Goal: Task Accomplishment & Management: Manage account settings

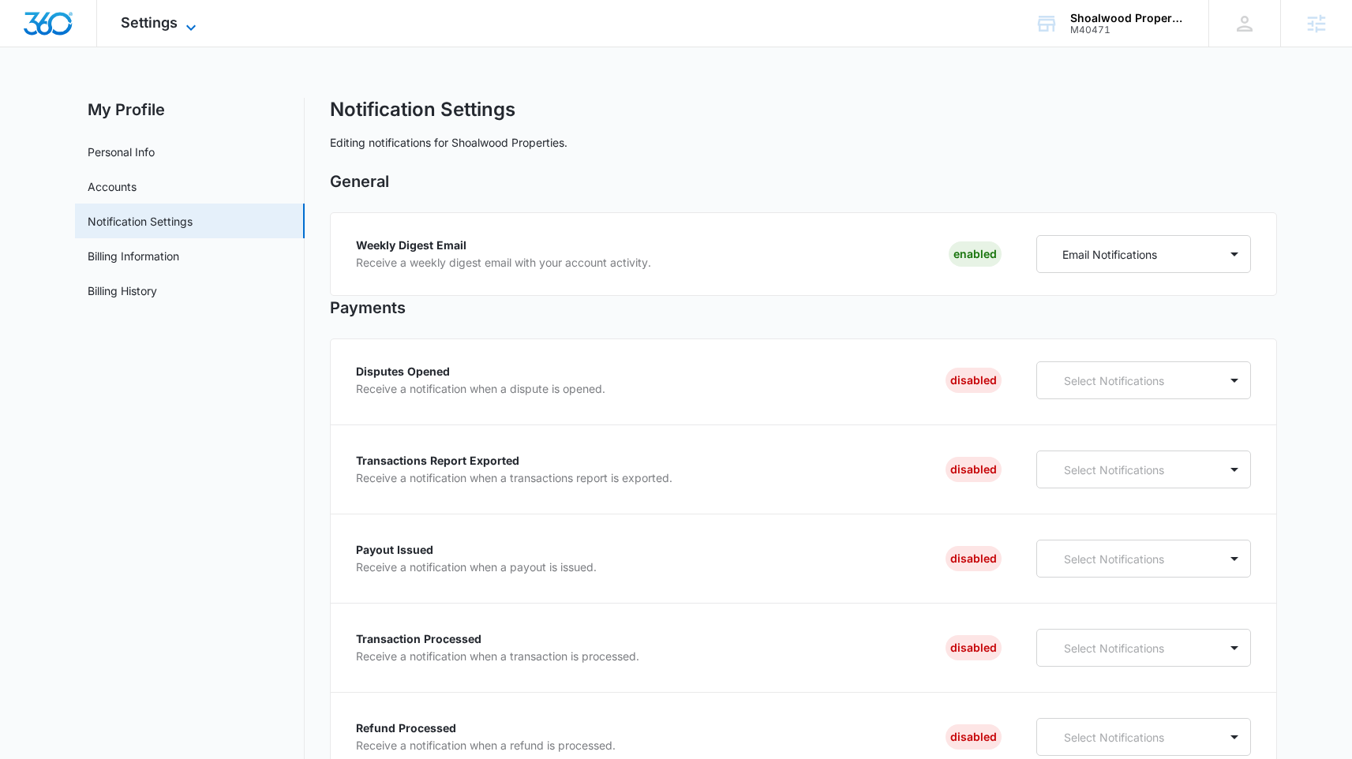
click at [153, 29] on span "Settings" at bounding box center [149, 22] width 57 height 17
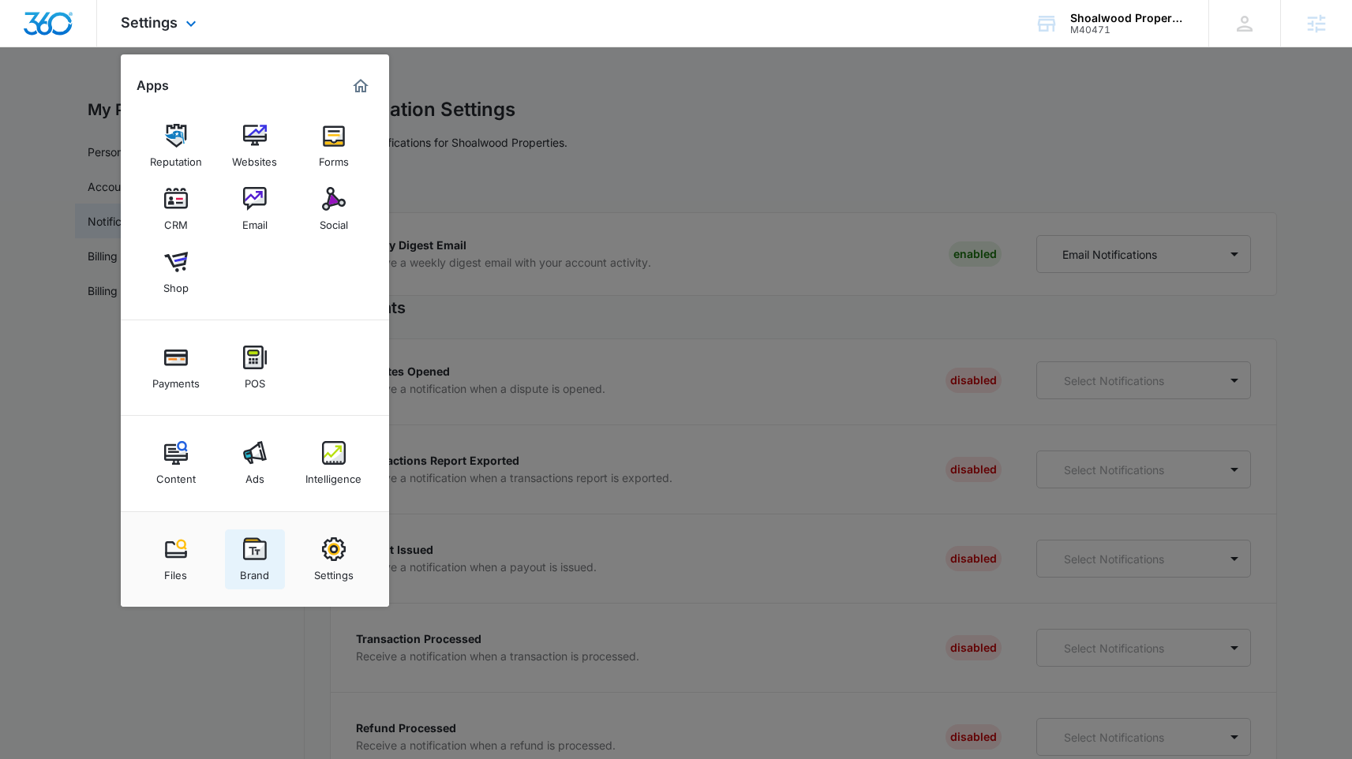
click at [274, 563] on link "Brand" at bounding box center [255, 559] width 60 height 60
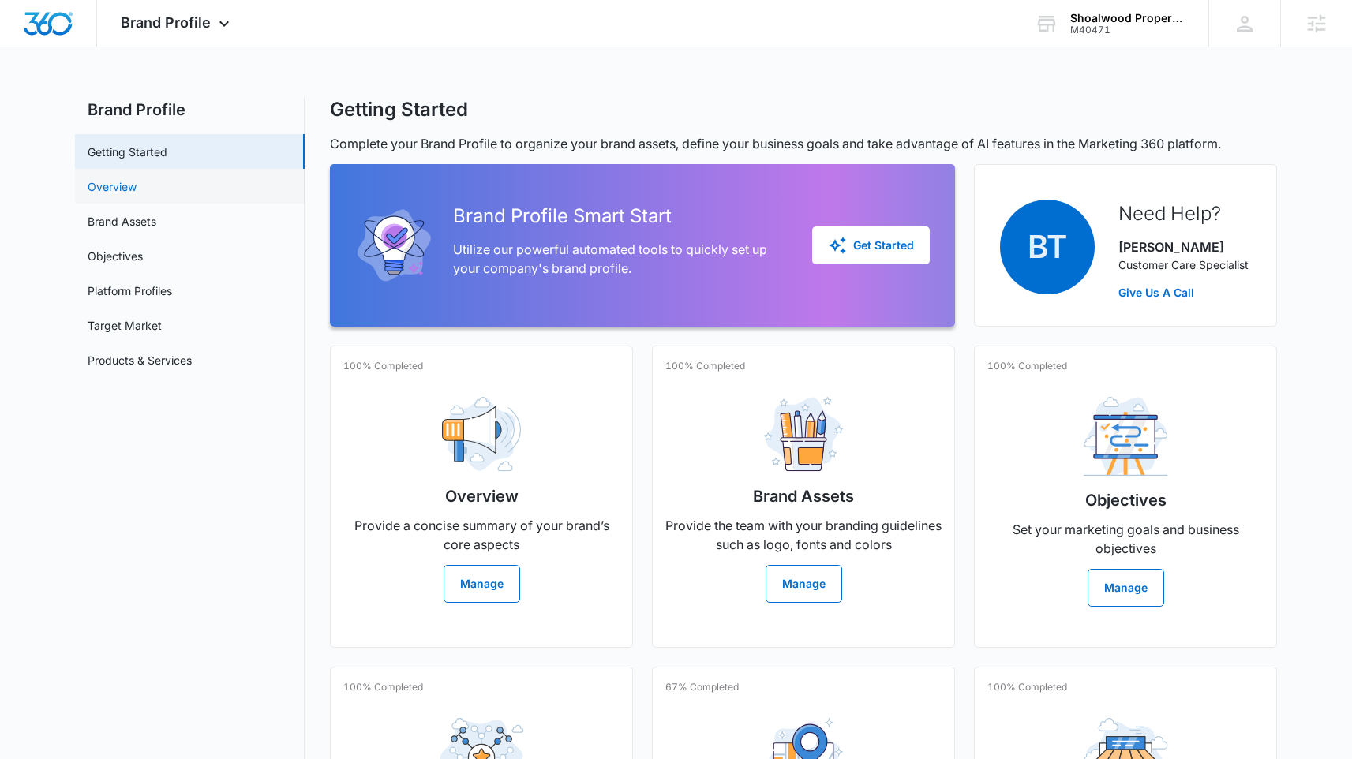
click at [136, 195] on link "Overview" at bounding box center [112, 186] width 49 height 17
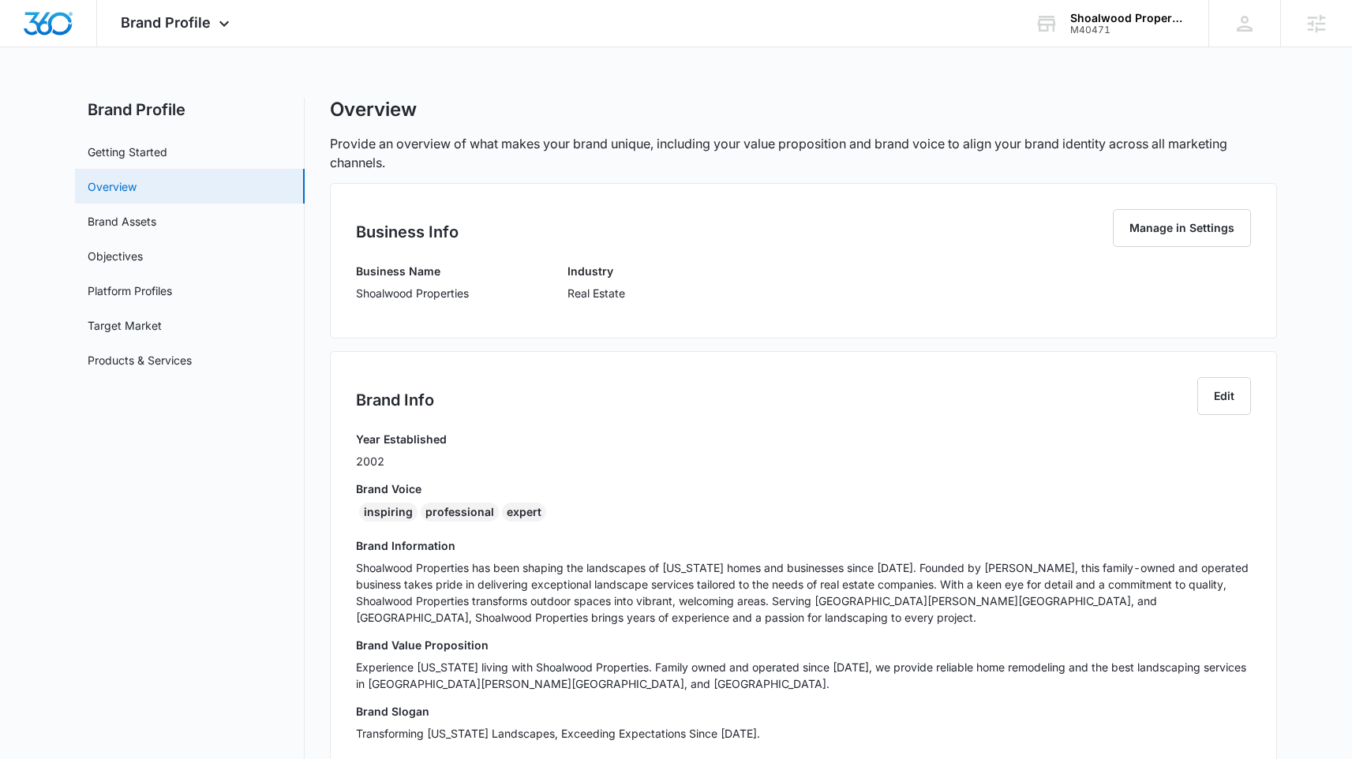
click at [136, 195] on link "Overview" at bounding box center [112, 186] width 49 height 17
click at [156, 213] on link "Brand Assets" at bounding box center [122, 221] width 69 height 17
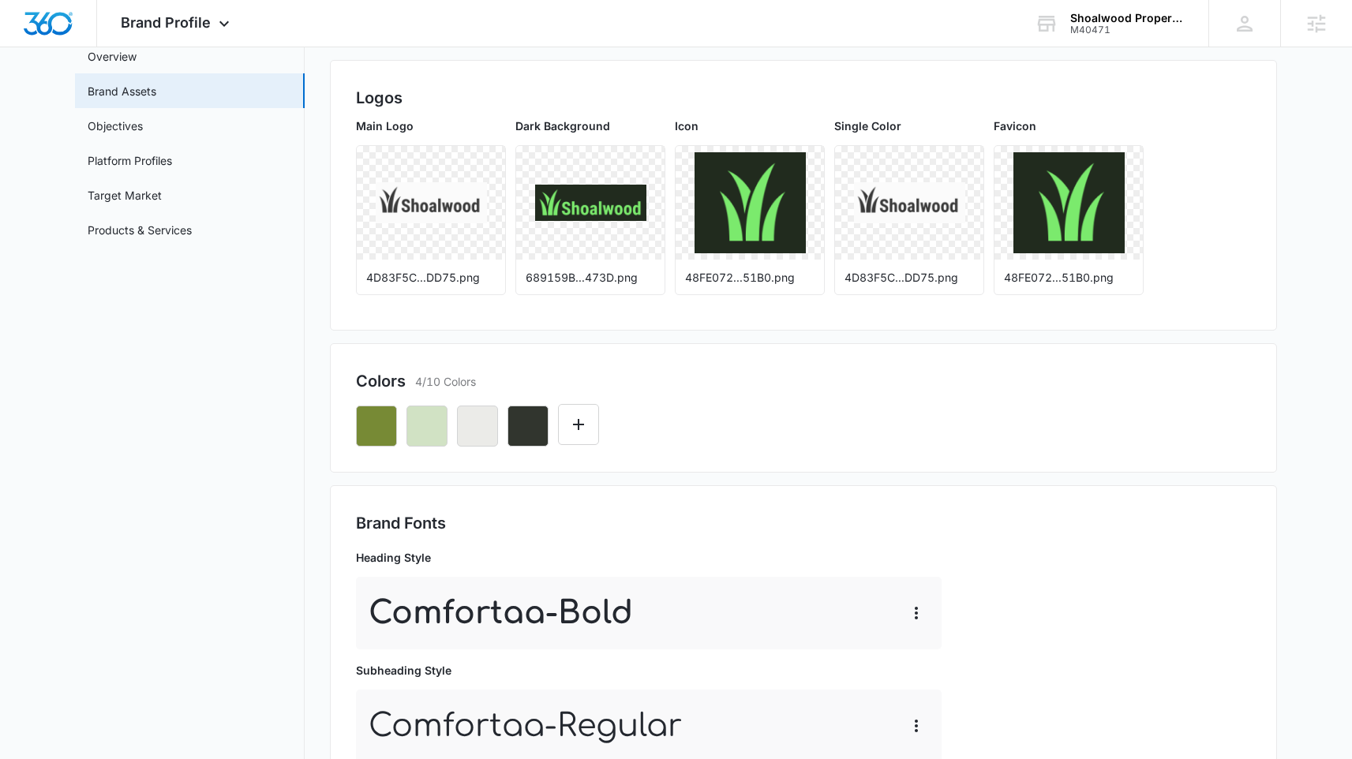
scroll to position [113, 0]
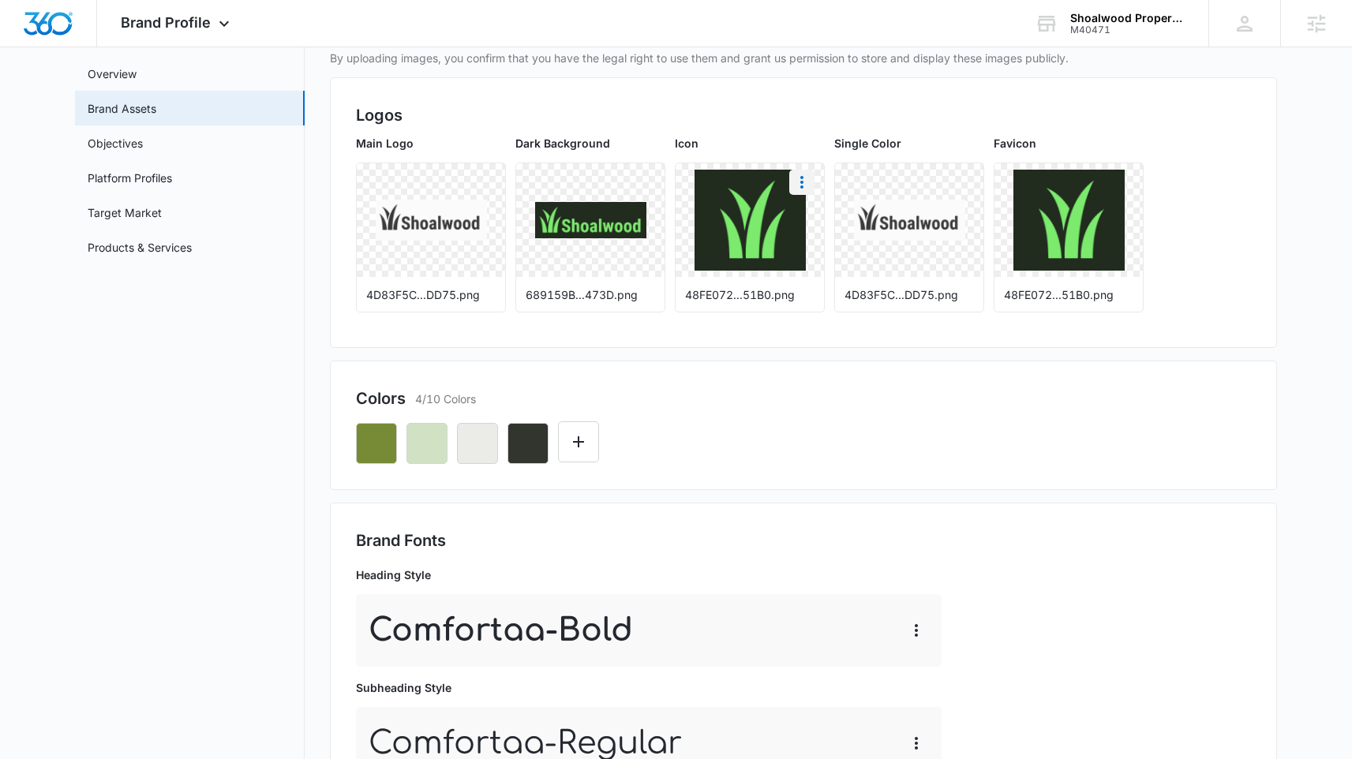
click at [789, 185] on button "More" at bounding box center [801, 182] width 25 height 25
click at [955, 151] on p "Single Color" at bounding box center [909, 143] width 150 height 17
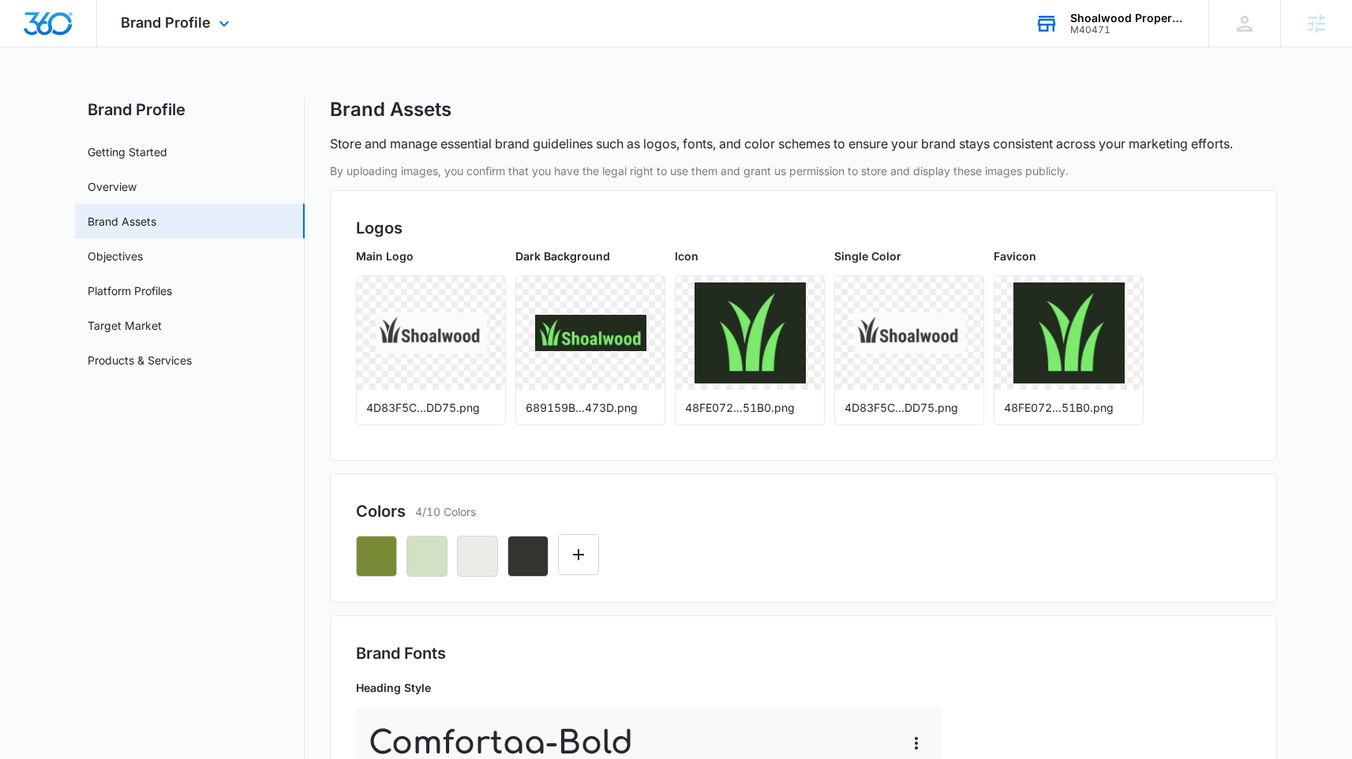
scroll to position [9, 0]
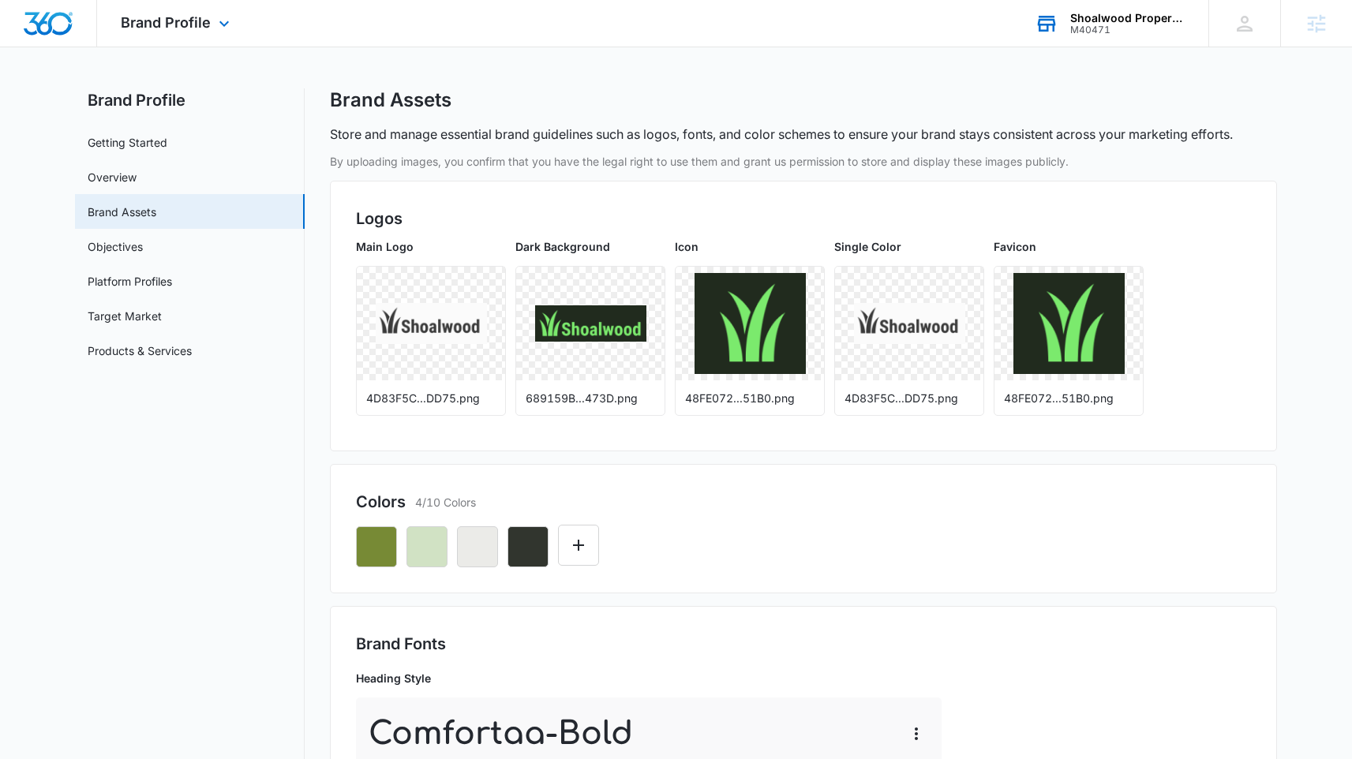
click at [1116, 2] on div "Shoalwood Properties M40471 Your Accounts View All" at bounding box center [1109, 23] width 197 height 47
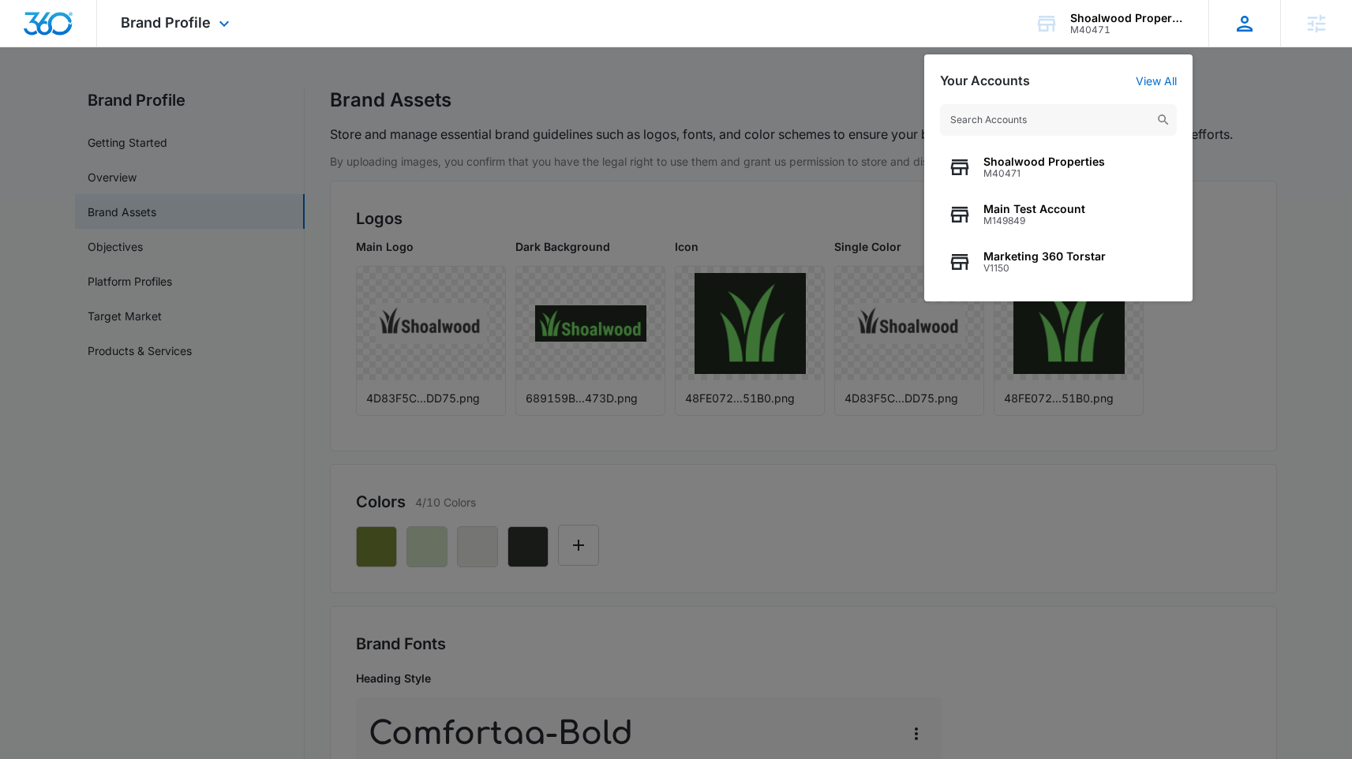
click at [1221, 40] on div "HF Hunter Fitch hunter.fitch@madwire.com My Profile Notifications Support Logou…" at bounding box center [1244, 23] width 72 height 47
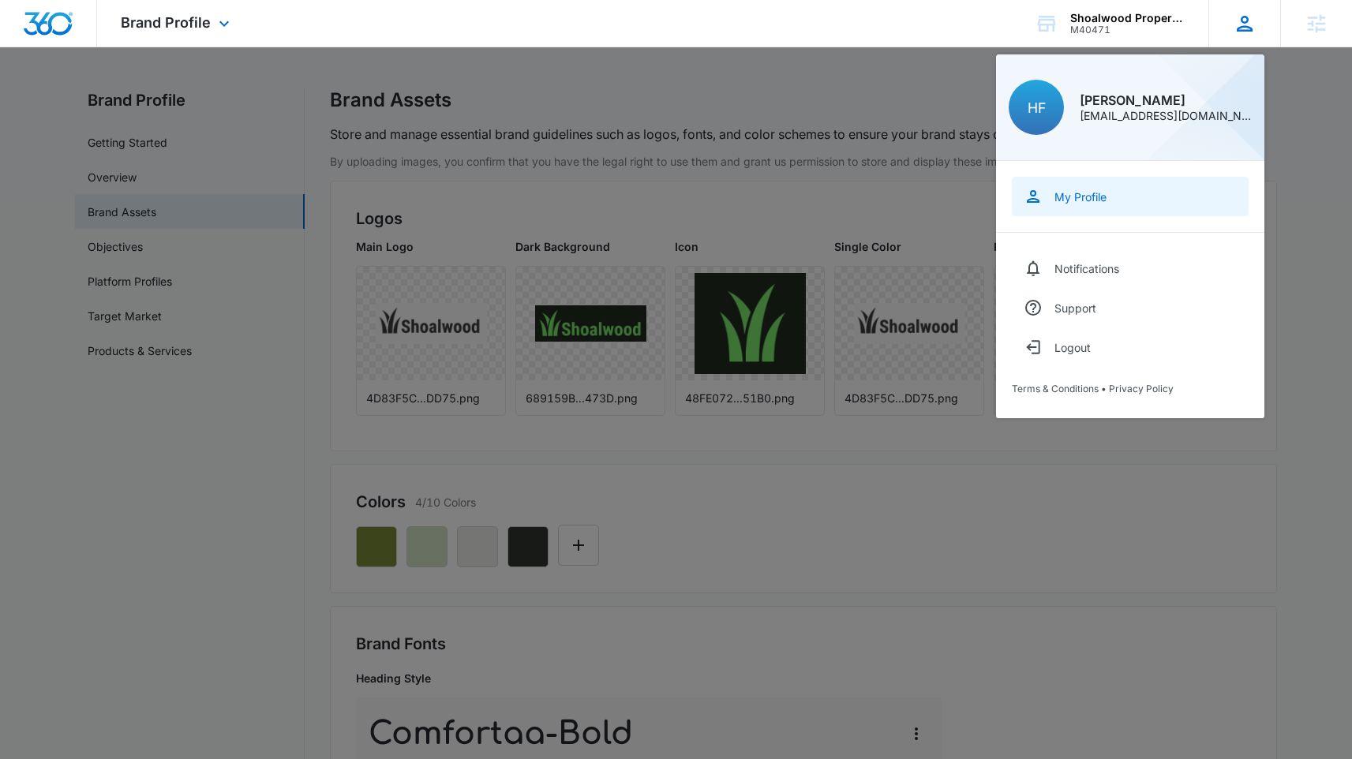
click at [1056, 190] on div "My Profile" at bounding box center [1080, 196] width 52 height 13
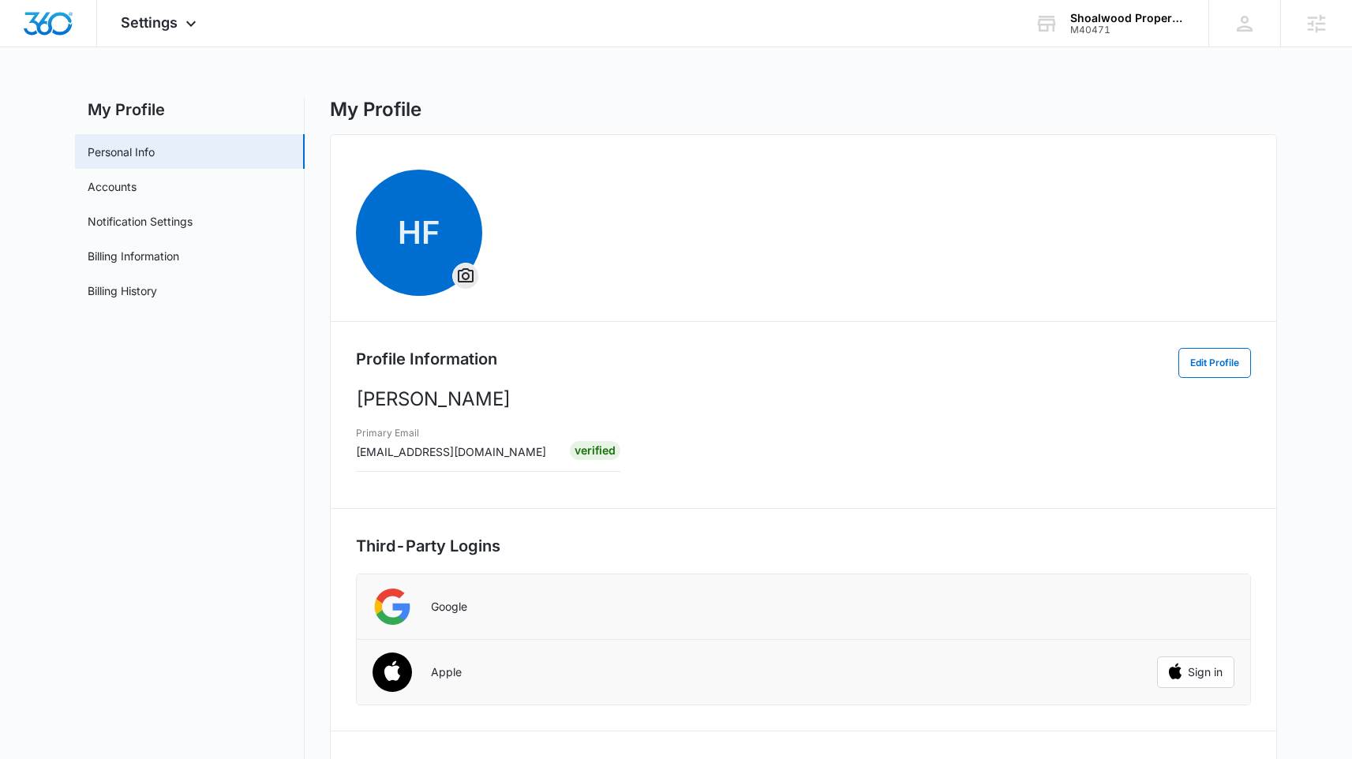
click at [1121, 51] on div "Settings Apps Reputation Websites Forms CRM Email Social Shop Payments POS Cont…" at bounding box center [676, 439] width 1352 height 879
click at [1122, 44] on div "Shoalwood Properties M40471 Your Accounts View All" at bounding box center [1109, 23] width 197 height 47
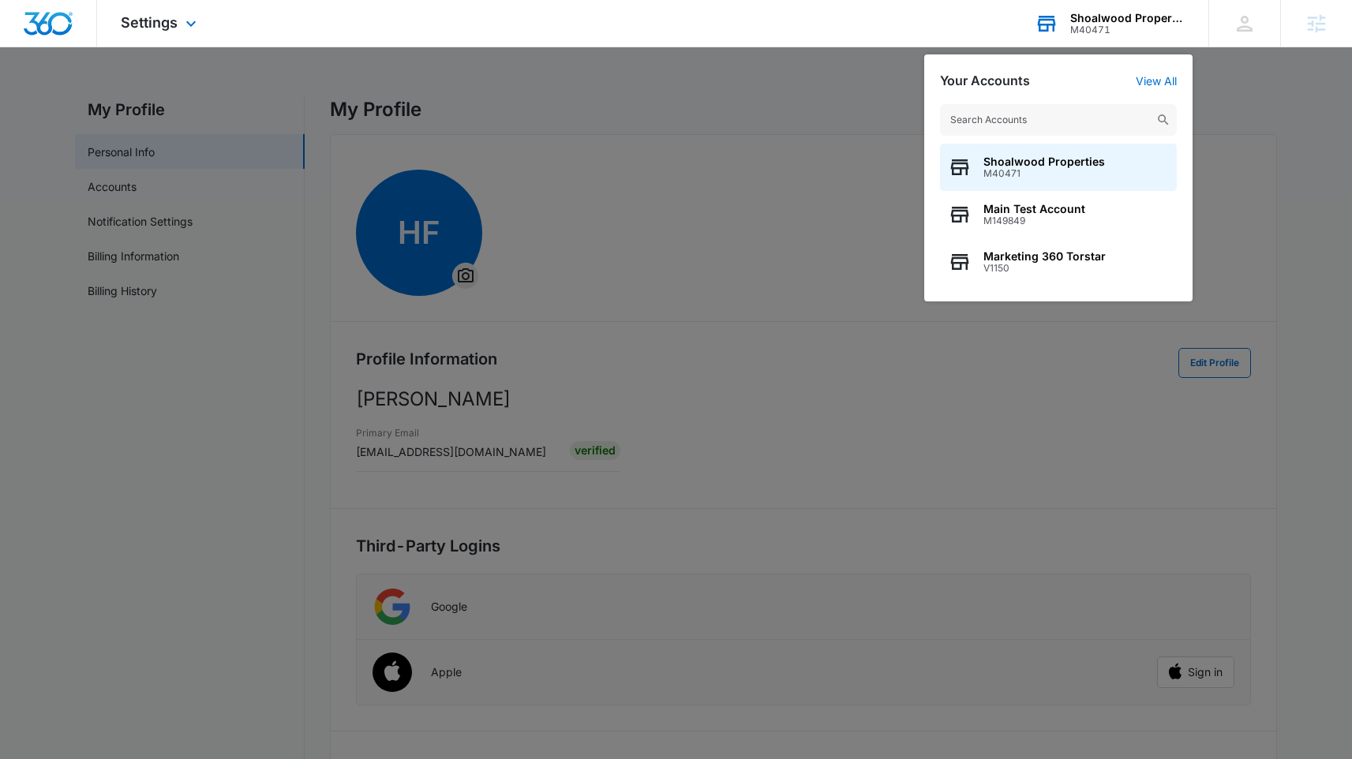
click at [974, 82] on h2 "Your Accounts" at bounding box center [985, 80] width 90 height 15
click at [158, 31] on div "Settings Apps Reputation Websites Forms CRM Email Social Shop Payments POS Cont…" at bounding box center [160, 23] width 127 height 47
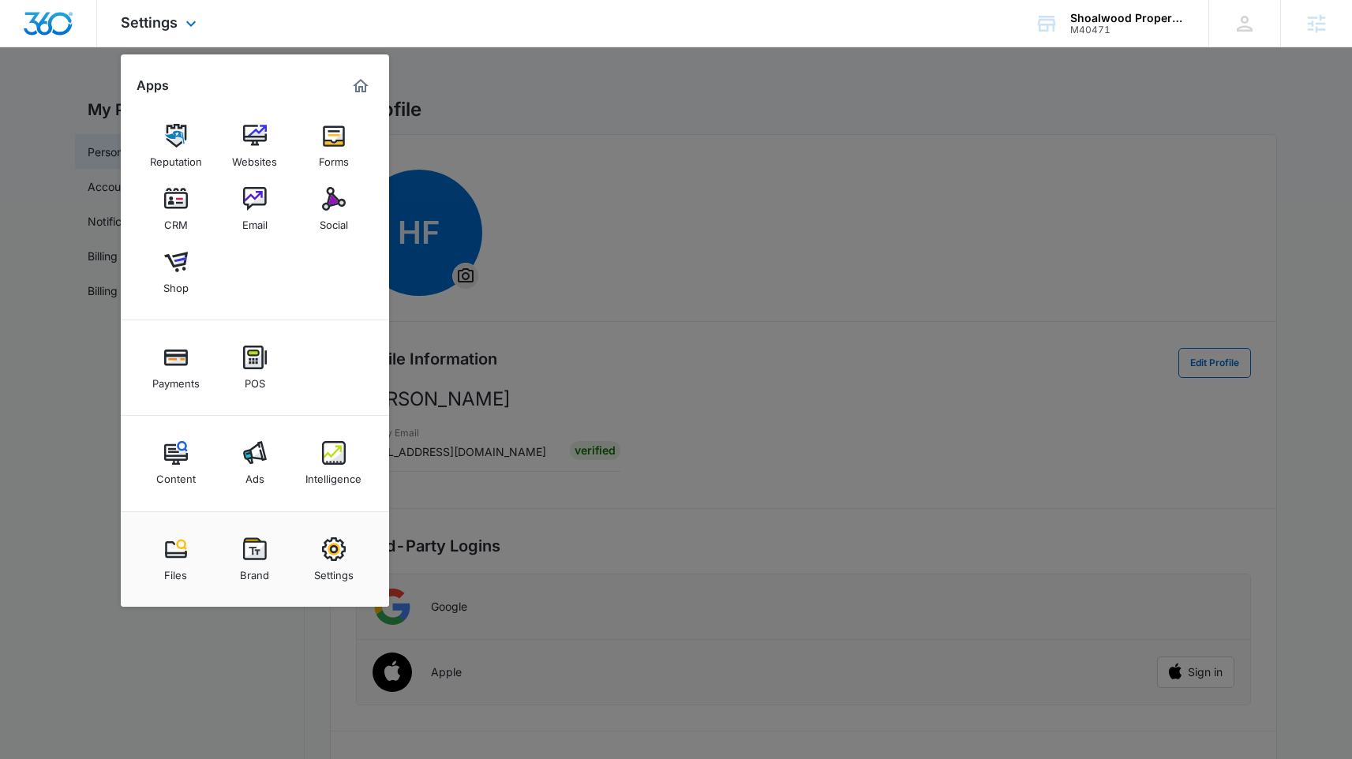
click at [158, 31] on div "Settings Apps Reputation Websites Forms CRM Email Social Shop Payments POS Cont…" at bounding box center [160, 23] width 127 height 47
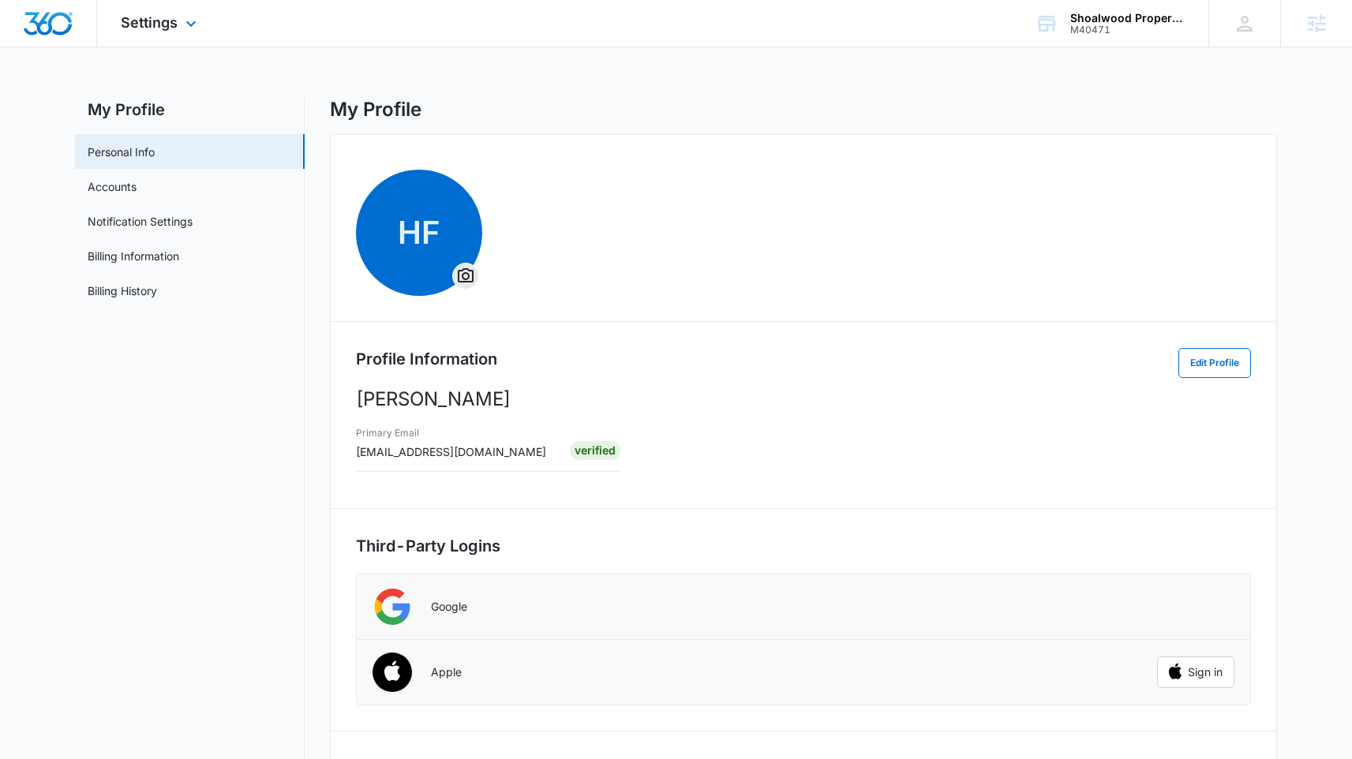
click at [207, 34] on div "Settings Apps Reputation Websites Forms CRM Email Social Shop Payments POS Cont…" at bounding box center [160, 23] width 127 height 47
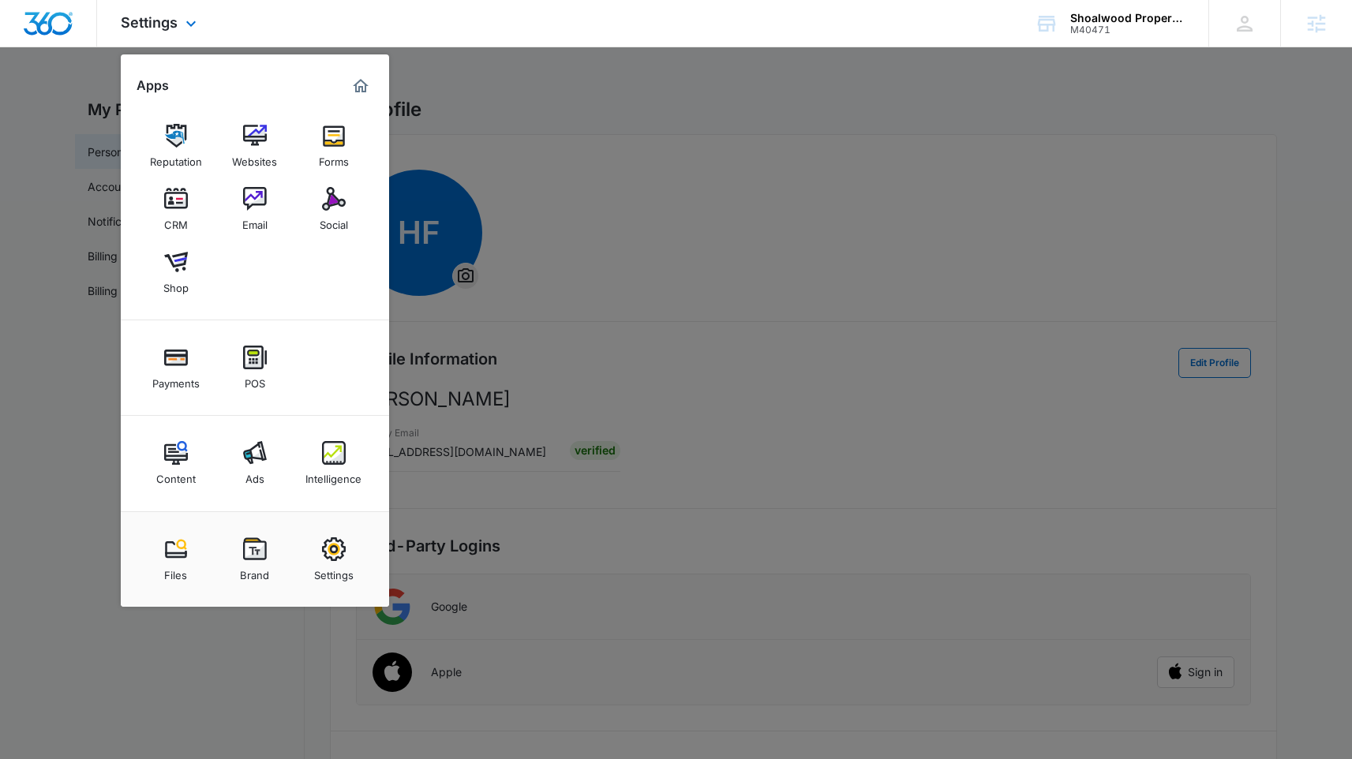
scroll to position [10, 0]
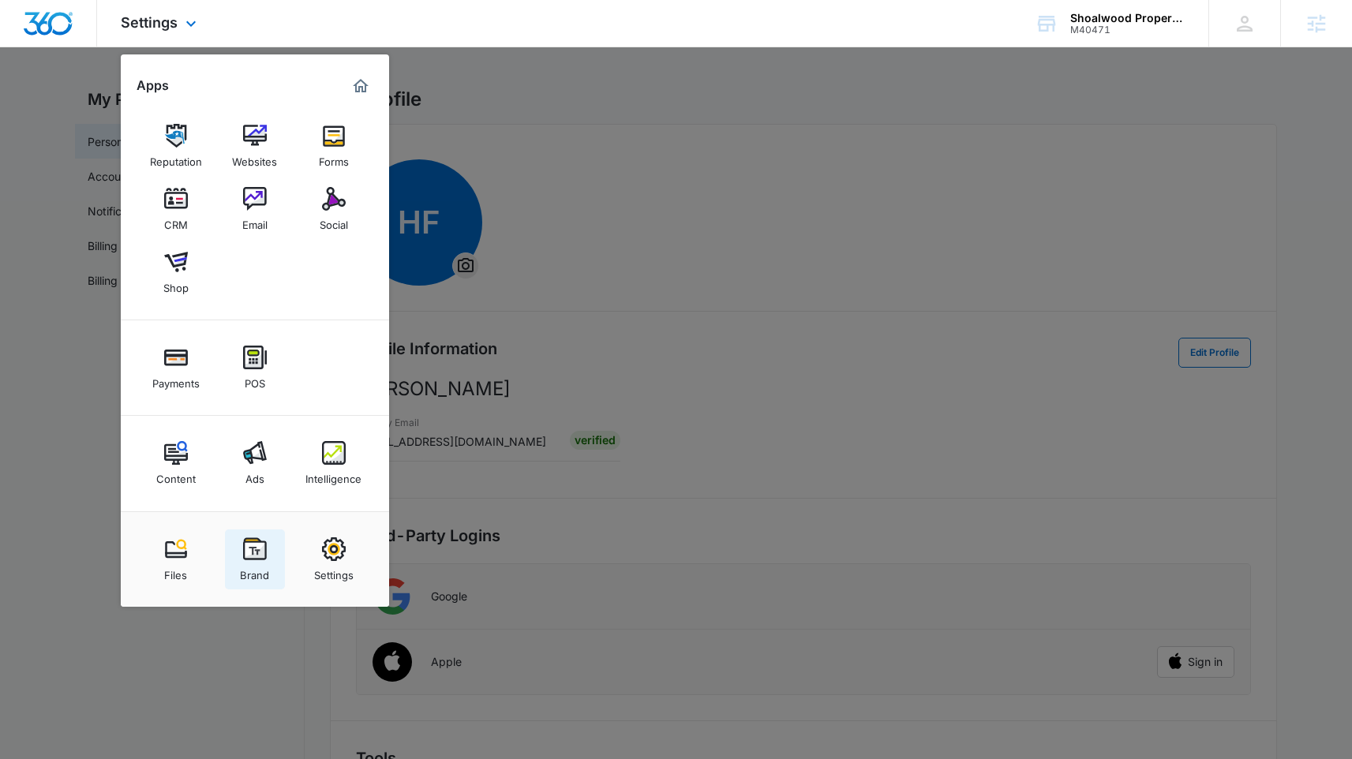
click at [254, 566] on div "Brand" at bounding box center [254, 571] width 29 height 21
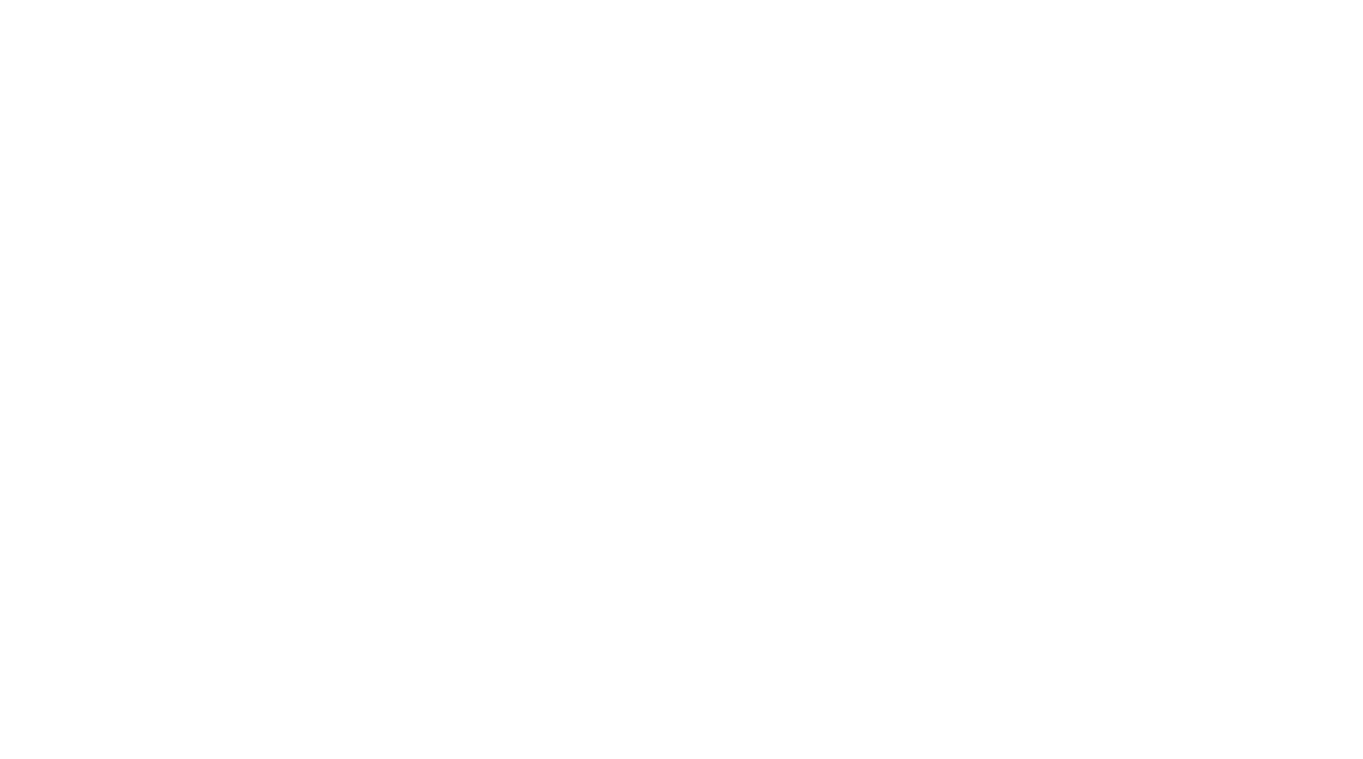
type input "[EMAIL_ADDRESS][DOMAIN_NAME]"
click at [0, 0] on input "Sign In" at bounding box center [0, 0] width 0 height 0
